Goal: Task Accomplishment & Management: Manage account settings

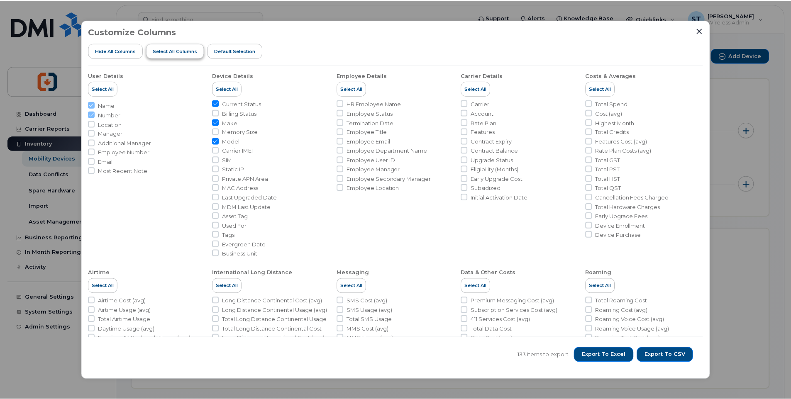
scroll to position [249, 0]
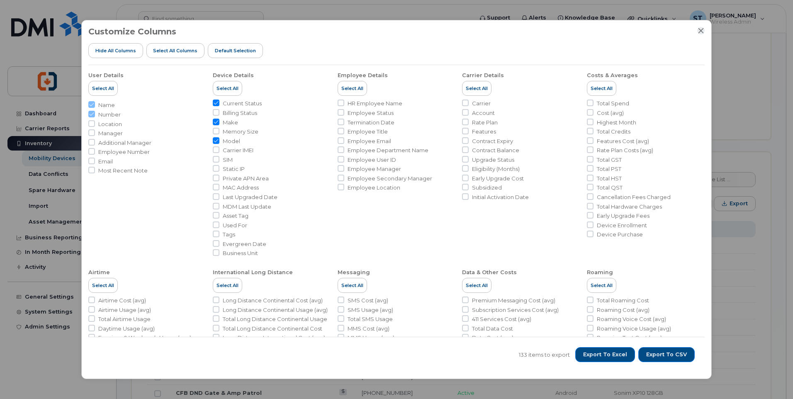
click at [701, 32] on icon "Close" at bounding box center [701, 30] width 7 height 7
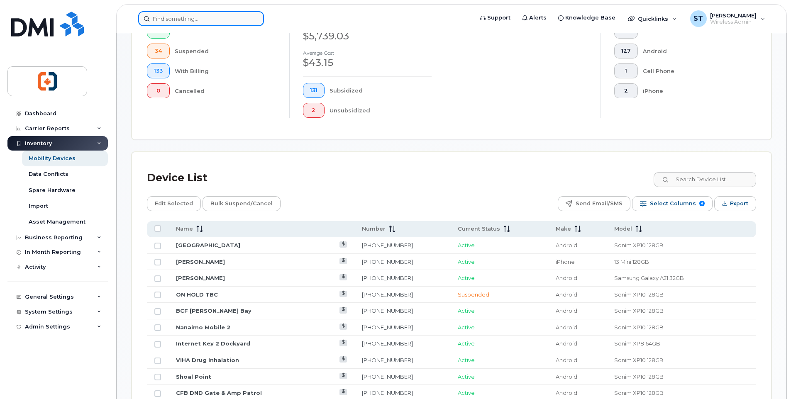
click at [193, 23] on input at bounding box center [201, 18] width 126 height 15
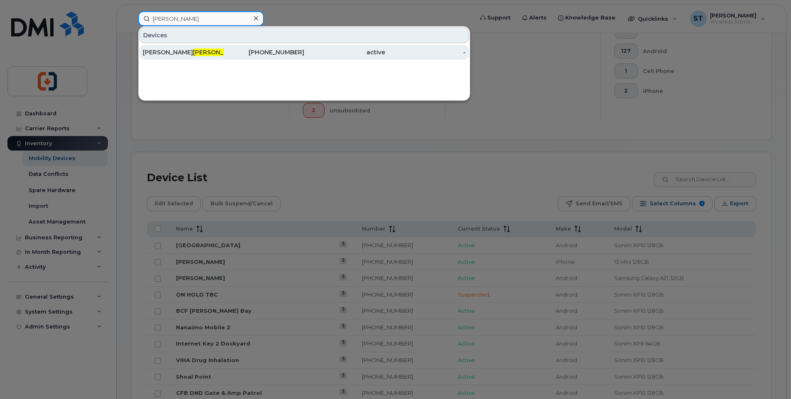
type input "[PERSON_NAME]"
click at [193, 53] on span "[PERSON_NAME]" at bounding box center [218, 52] width 50 height 7
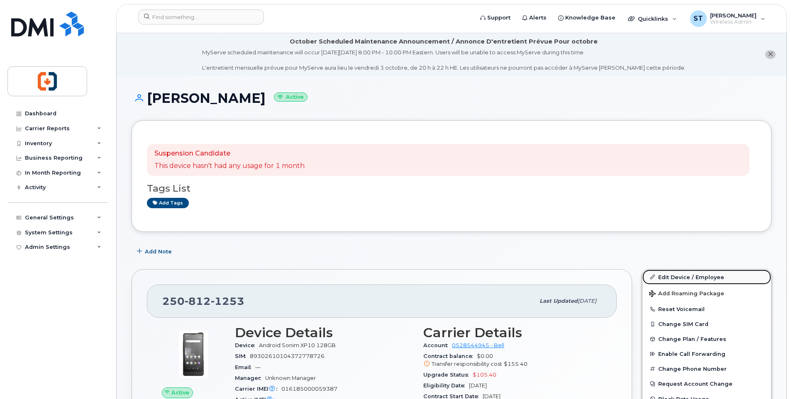
click at [682, 276] on link "Edit Device / Employee" at bounding box center [706, 277] width 129 height 15
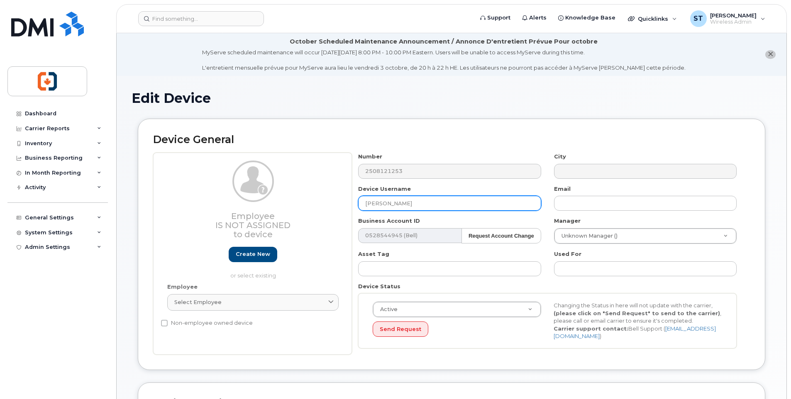
click at [415, 204] on input "[PERSON_NAME]" at bounding box center [449, 203] width 183 height 15
drag, startPoint x: 417, startPoint y: 203, endPoint x: 303, endPoint y: 202, distance: 113.3
click at [303, 202] on div "Employee Is not assigned to device Create new or select existing Employee Selec…" at bounding box center [451, 254] width 597 height 202
type input "Spare Victoria (S.T.)"
click at [491, 189] on div "Device Username Spare Victoria (S.T.)" at bounding box center [449, 198] width 195 height 26
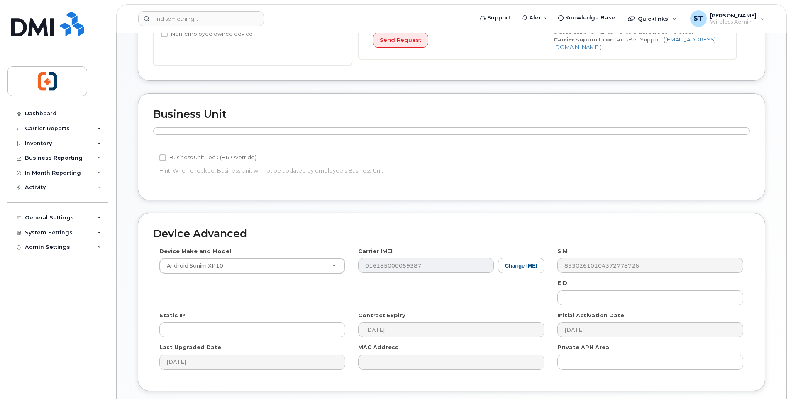
scroll to position [351, 0]
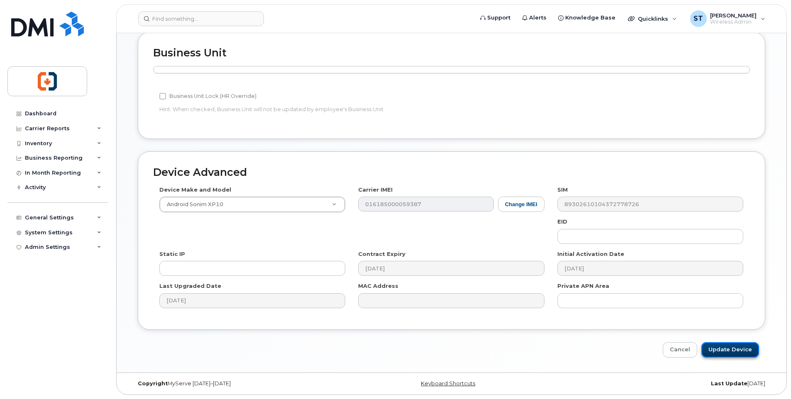
click at [734, 349] on input "Update Device" at bounding box center [730, 349] width 58 height 15
type input "Saving..."
